Goal: Task Accomplishment & Management: Use online tool/utility

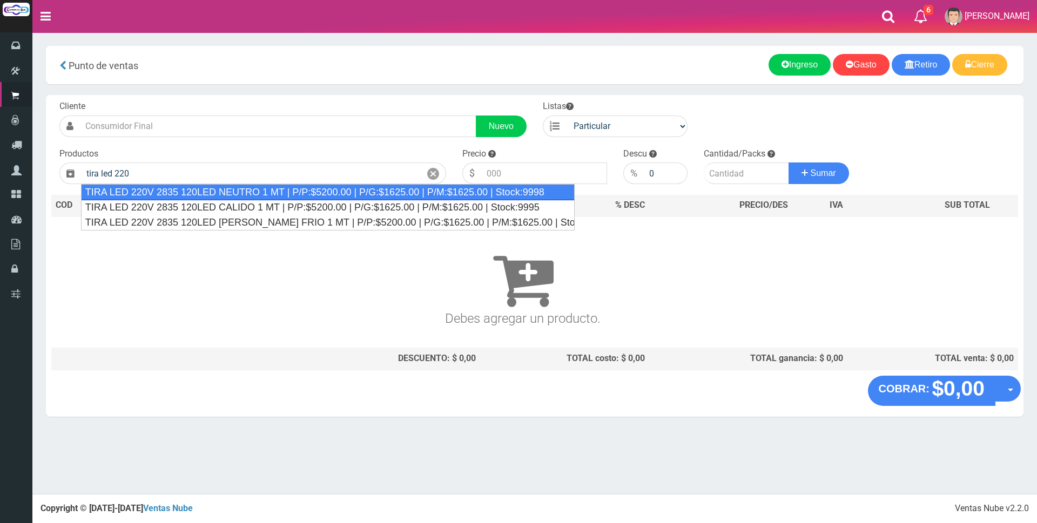
click at [310, 192] on div "TIRA LED 220V 2835 120LED NEUTRO 1 MT | P/P:$5200.00 | P/G:$1625.00 | P/M:$1625…" at bounding box center [328, 192] width 494 height 16
type input "TIRA LED 220V 2835 120LED NEUTRO 1 MT | P/P:$5200.00 | P/G:$1625.00 | P/M:$1625…"
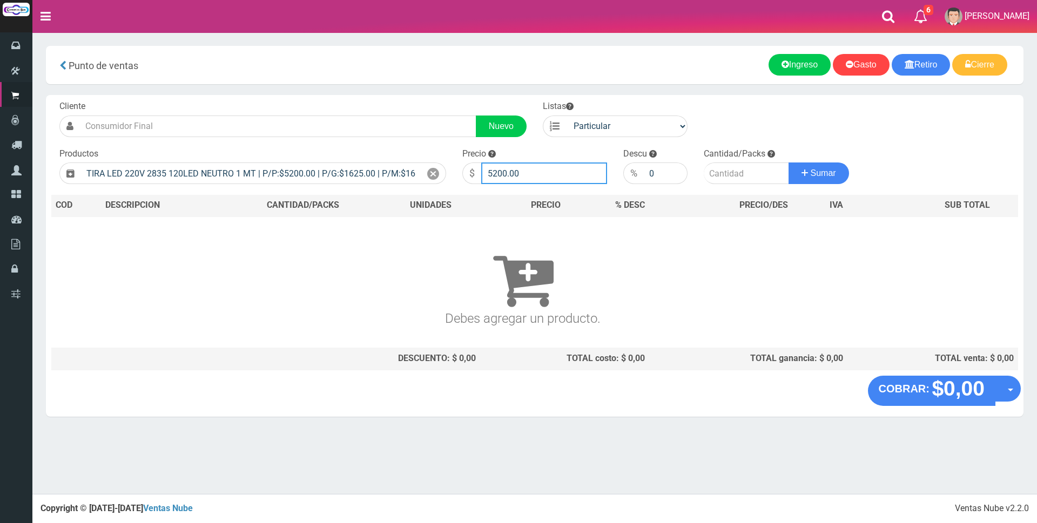
drag, startPoint x: 555, startPoint y: 172, endPoint x: 440, endPoint y: 151, distance: 117.4
click at [442, 100] on form "Cliente Nuevo Listas Particular Gremio Mayoristas" at bounding box center [534, 100] width 966 height 0
type input "7000"
type input "7"
click at [788, 163] on button "Sumar" at bounding box center [818, 174] width 60 height 22
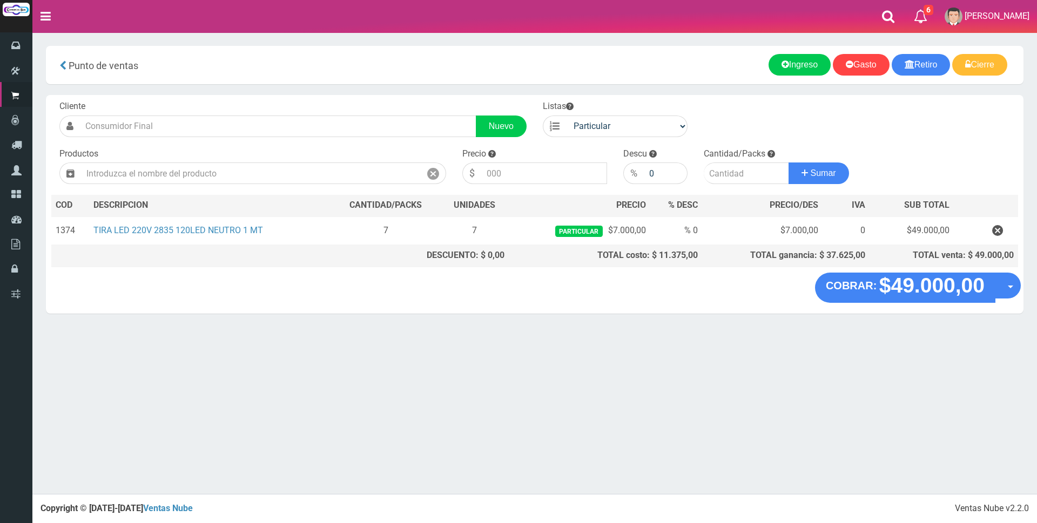
click at [256, 27] on nav "Toggle navigation 6 6 Gaston a Presup. Aceptado OS: 5 El Wed 11 Dec 2019 12:12 …" at bounding box center [534, 16] width 1004 height 33
click at [461, 296] on "COBRAR: $49.000,00 Opciones Hacer Devolucion Crear presupuesto" at bounding box center [535, 288] width 972 height 30
click at [201, 178] on input "text" at bounding box center [251, 174] width 340 height 22
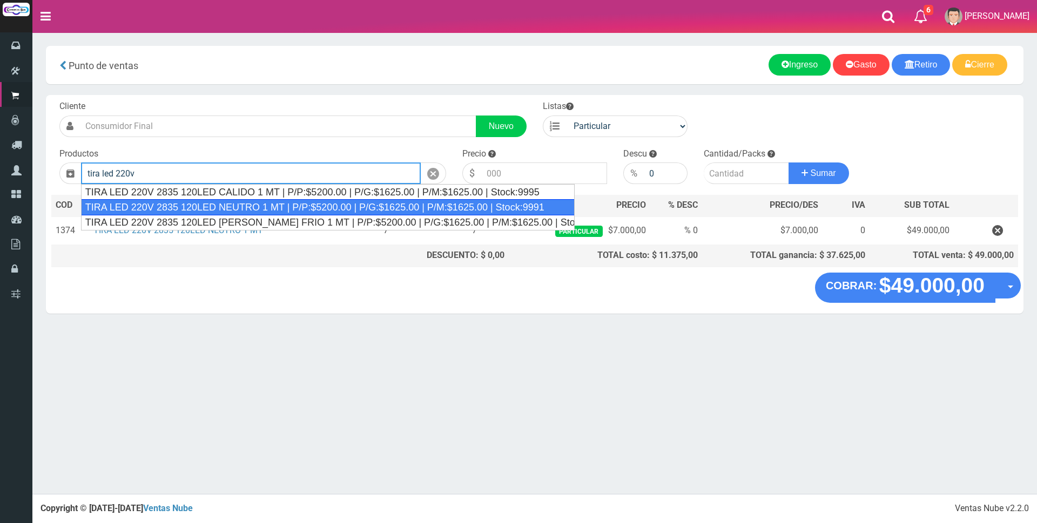
click at [254, 201] on div "TIRA LED 220V 2835 120LED NEUTRO 1 MT | P/P:$5200.00 | P/G:$1625.00 | P/M:$1625…" at bounding box center [328, 207] width 494 height 16
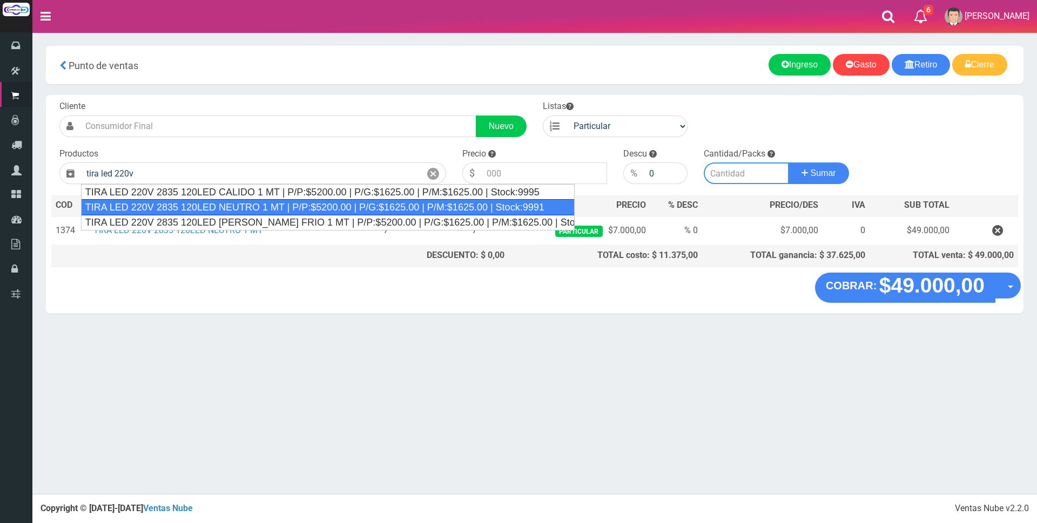
type input "TIRA LED 220V 2835 120LED NEUTRO 1 MT | P/P:$5200.00 | P/G:$1625.00 | P/M:$1625…"
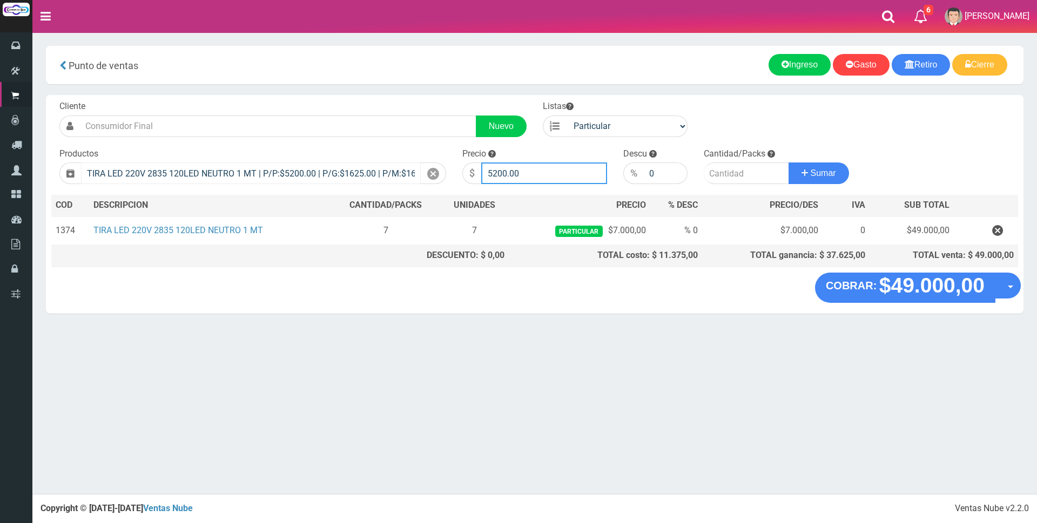
drag, startPoint x: 535, startPoint y: 167, endPoint x: 308, endPoint y: 163, distance: 226.8
click at [309, 100] on form "Cliente Nuevo Listas Particular Gremio Mayoristas" at bounding box center [534, 100] width 966 height 0
drag, startPoint x: 529, startPoint y: 174, endPoint x: 450, endPoint y: 172, distance: 78.9
click at [450, 100] on form "Cliente Nuevo Listas Particular Gremio Mayoristas" at bounding box center [534, 100] width 966 height 0
type input "6600"
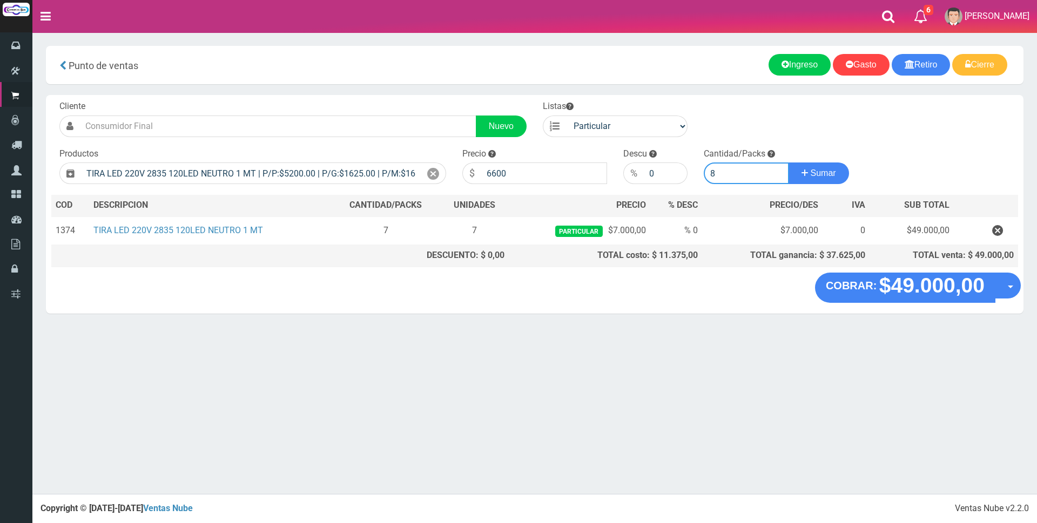
type input "8"
click at [788, 163] on button "Sumar" at bounding box center [818, 174] width 60 height 22
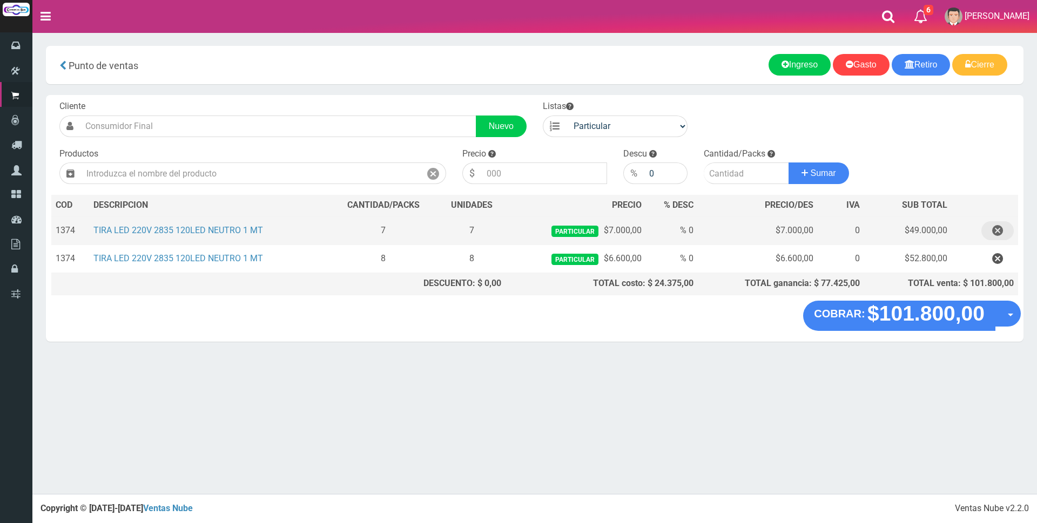
click at [997, 229] on icon "button" at bounding box center [997, 230] width 11 height 19
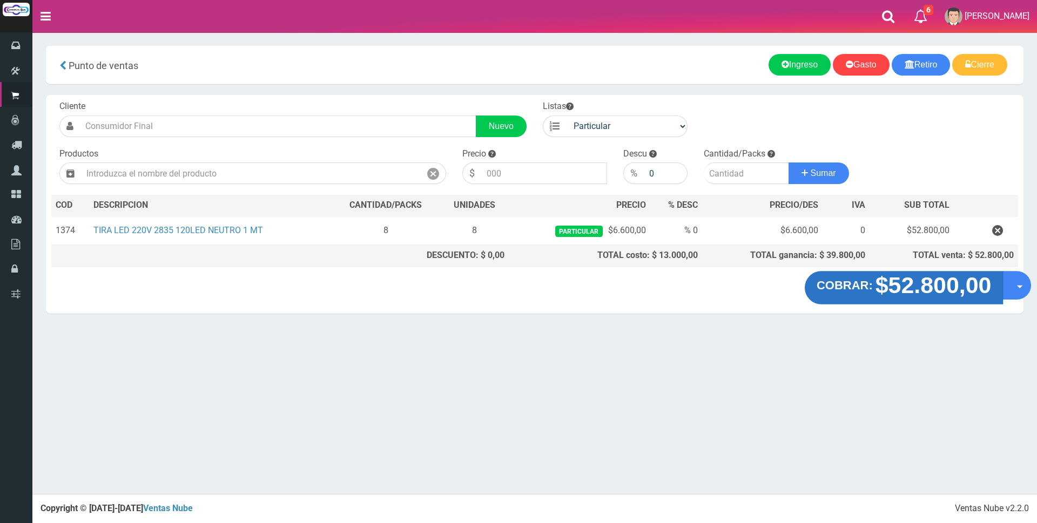
click at [917, 290] on strong "$52.800,00" at bounding box center [933, 285] width 116 height 25
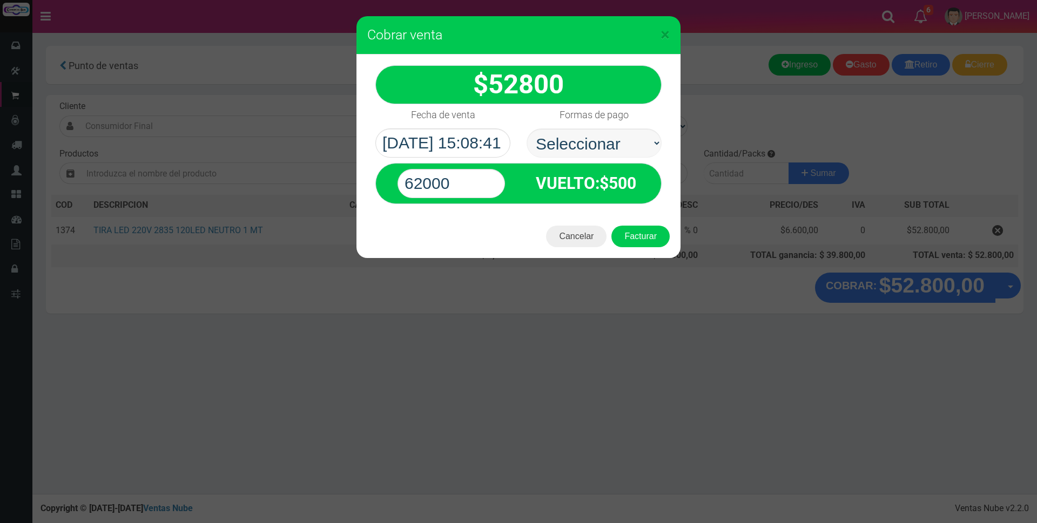
select select "Efectivo"
click at [526, 129] on select "Seleccionar Efectivo Tarjeta de Crédito Depósito Débito" at bounding box center [593, 143] width 135 height 29
drag, startPoint x: 459, startPoint y: 185, endPoint x: 361, endPoint y: 164, distance: 101.0
click at [352, 168] on div "× Cobrar venta 52800" at bounding box center [518, 261] width 1037 height 523
type input "53000"
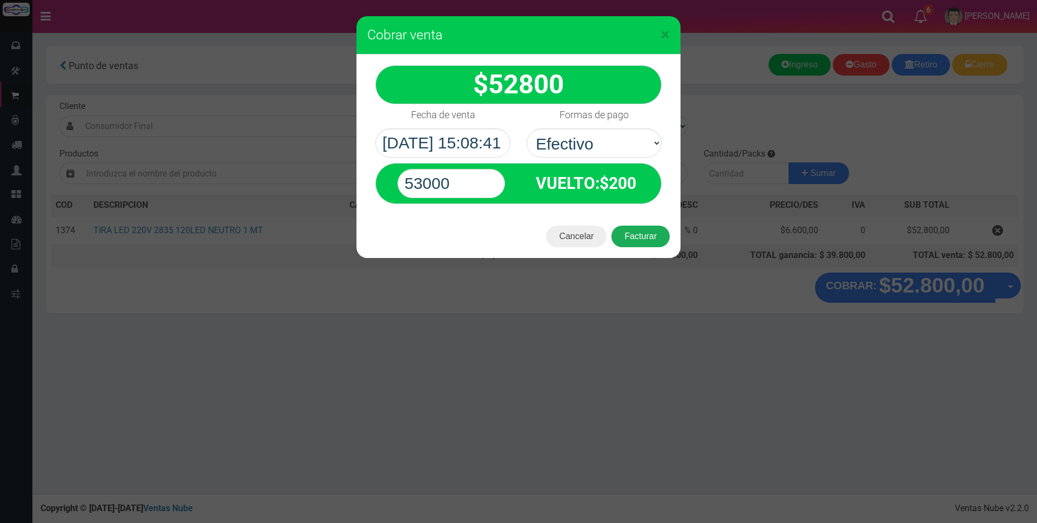
click at [663, 227] on button "Facturar" at bounding box center [640, 237] width 58 height 22
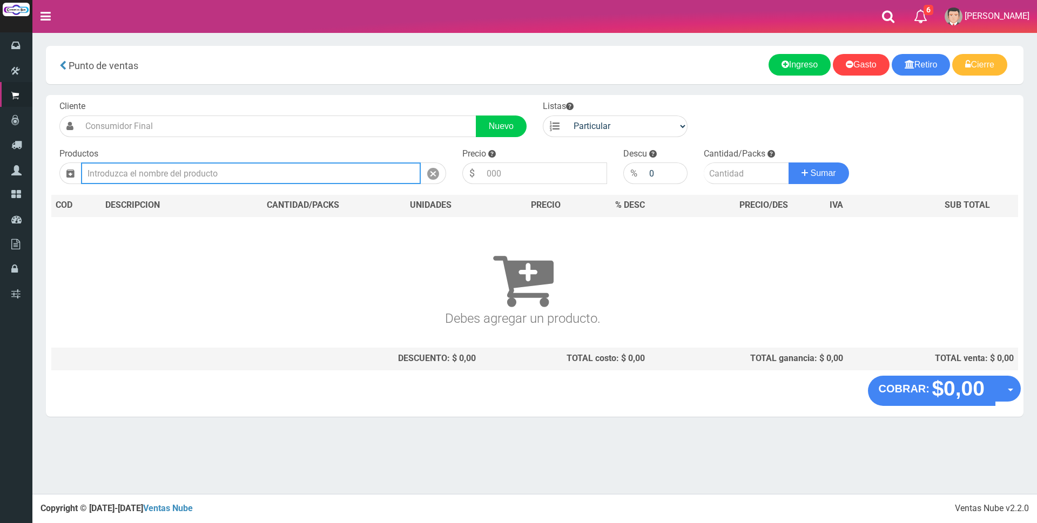
click at [220, 184] on input "text" at bounding box center [251, 174] width 340 height 22
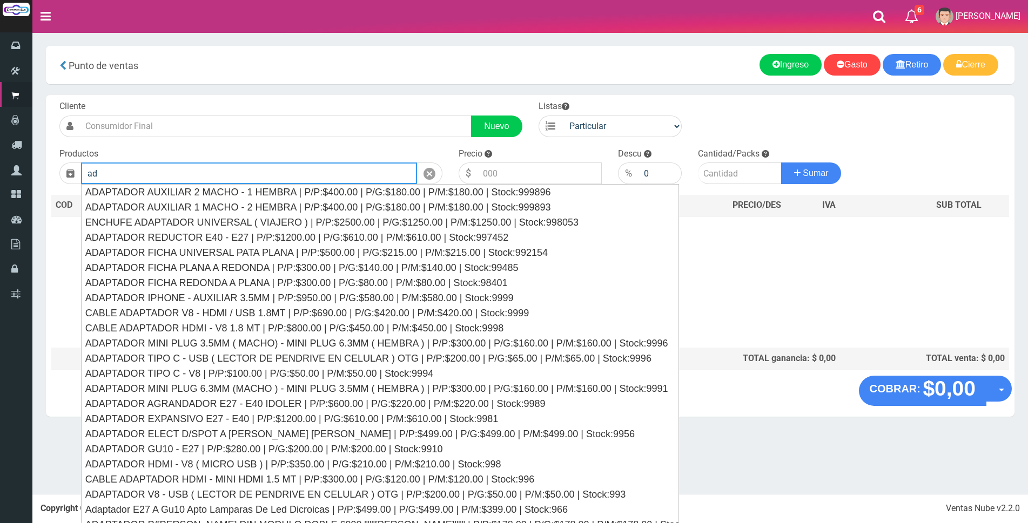
type input "a"
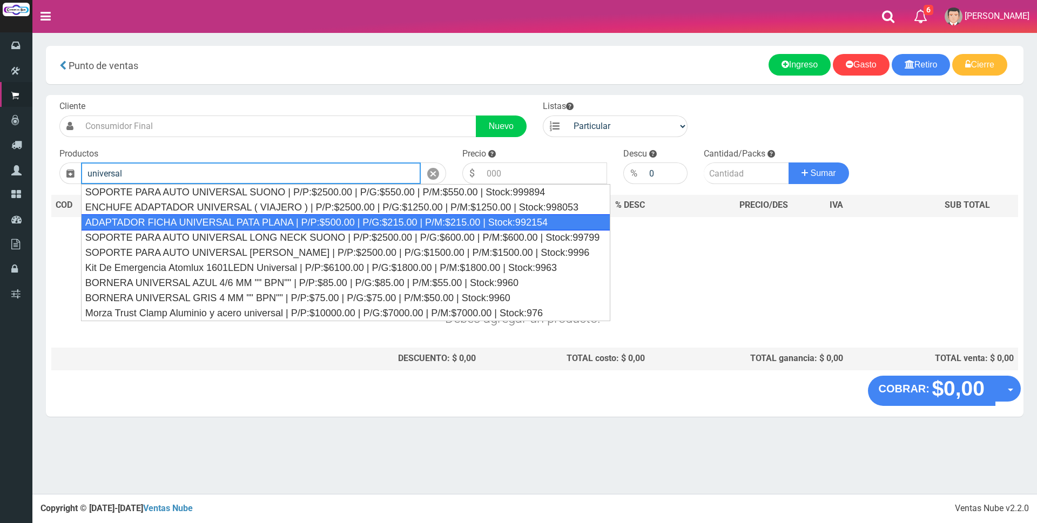
click at [267, 222] on div "ADAPTADOR FICHA UNIVERSAL PATA PLANA | P/P:$500.00 | P/G:$215.00 | P/M:$215.00 …" at bounding box center [346, 222] width 530 height 16
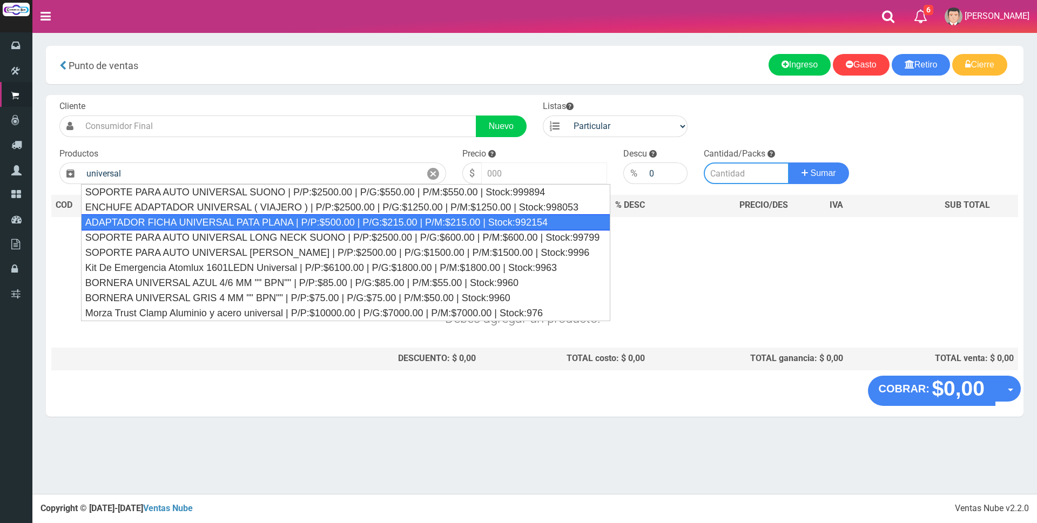
type input "ADAPTADOR FICHA UNIVERSAL PATA PLANA | P/P:$500.00 | P/G:$215.00 | P/M:$215.00 …"
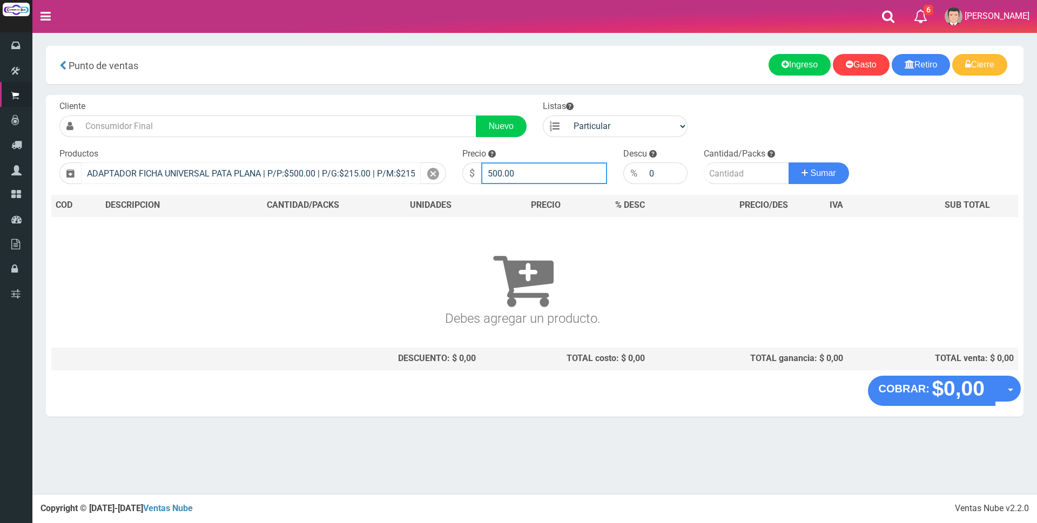
drag, startPoint x: 546, startPoint y: 175, endPoint x: 395, endPoint y: 175, distance: 151.7
click at [395, 100] on form "Cliente Nuevo Listas Particular Gremio Mayoristas" at bounding box center [534, 100] width 966 height 0
type input "2500"
type input "1"
click at [788, 163] on button "Sumar" at bounding box center [818, 174] width 60 height 22
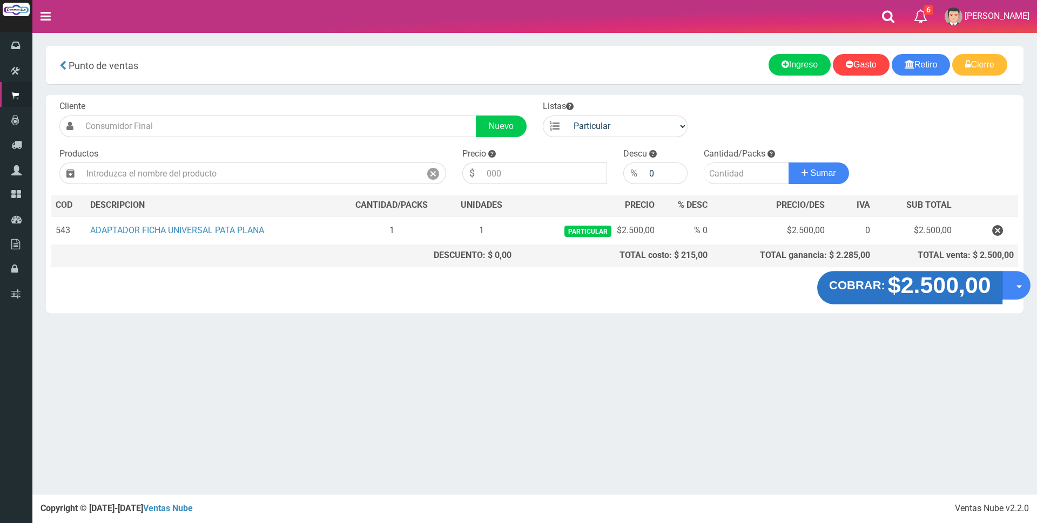
click at [923, 284] on strong "$2.500,00" at bounding box center [938, 285] width 103 height 25
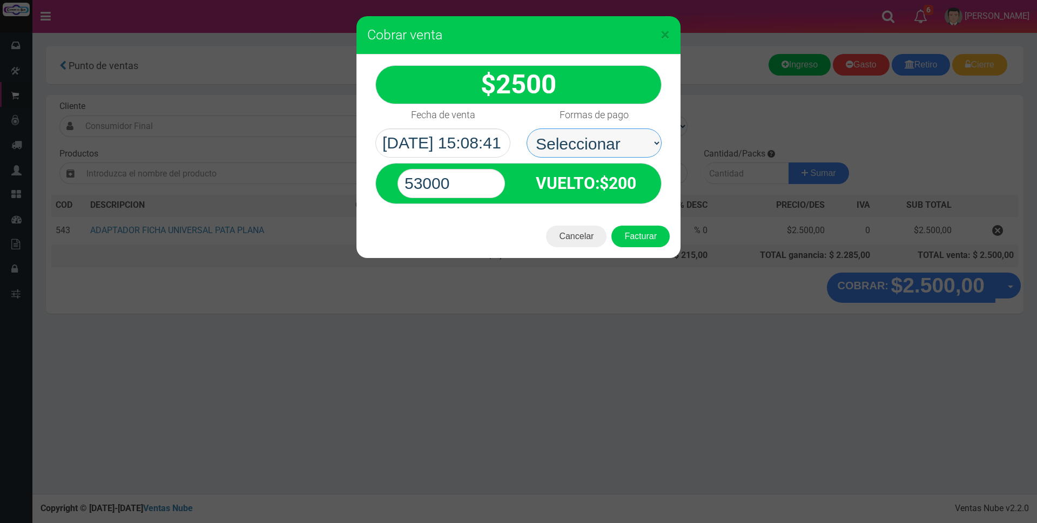
click at [614, 152] on select "Seleccionar Efectivo Tarjeta de Crédito Depósito Débito" at bounding box center [593, 143] width 135 height 29
select select "Tarjeta de Crédito"
click at [526, 129] on select "Seleccionar Efectivo Tarjeta de Crédito Depósito Débito" at bounding box center [593, 143] width 135 height 29
drag, startPoint x: 482, startPoint y: 175, endPoint x: 323, endPoint y: 173, distance: 159.3
click at [320, 175] on div "× Cobrar venta 2500" at bounding box center [518, 261] width 1037 height 523
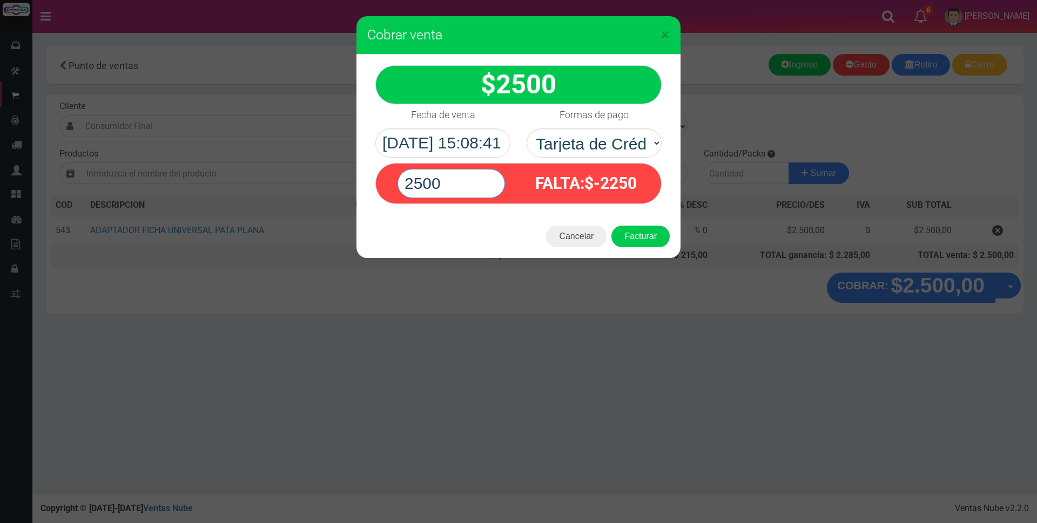
type input "2500"
click at [611, 226] on button "Facturar" at bounding box center [640, 237] width 58 height 22
